Goal: Task Accomplishment & Management: Use online tool/utility

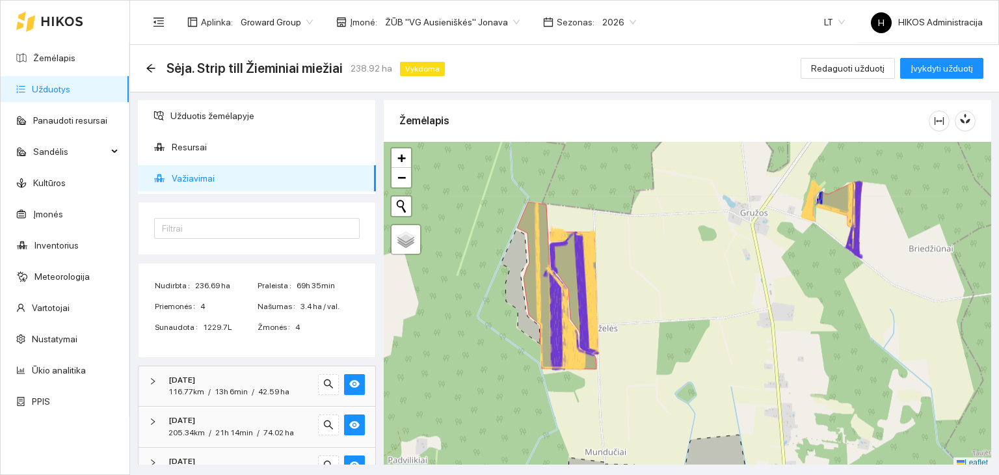
scroll to position [3, 0]
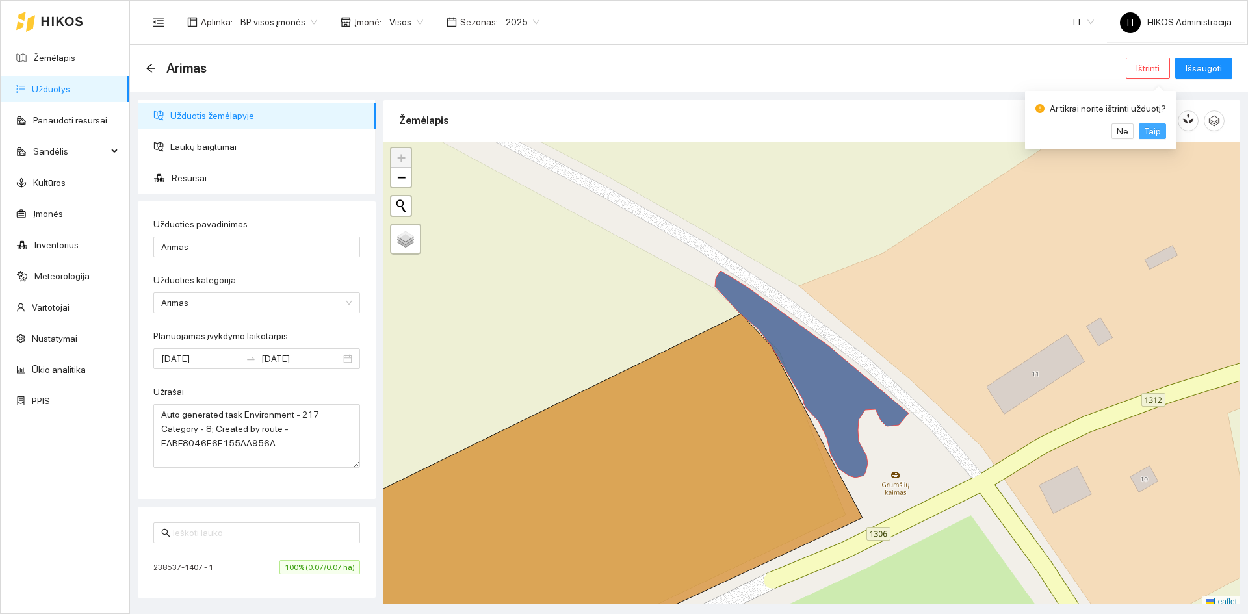
click at [1153, 131] on span "Taip" at bounding box center [1152, 131] width 17 height 14
